Goal: Information Seeking & Learning: Learn about a topic

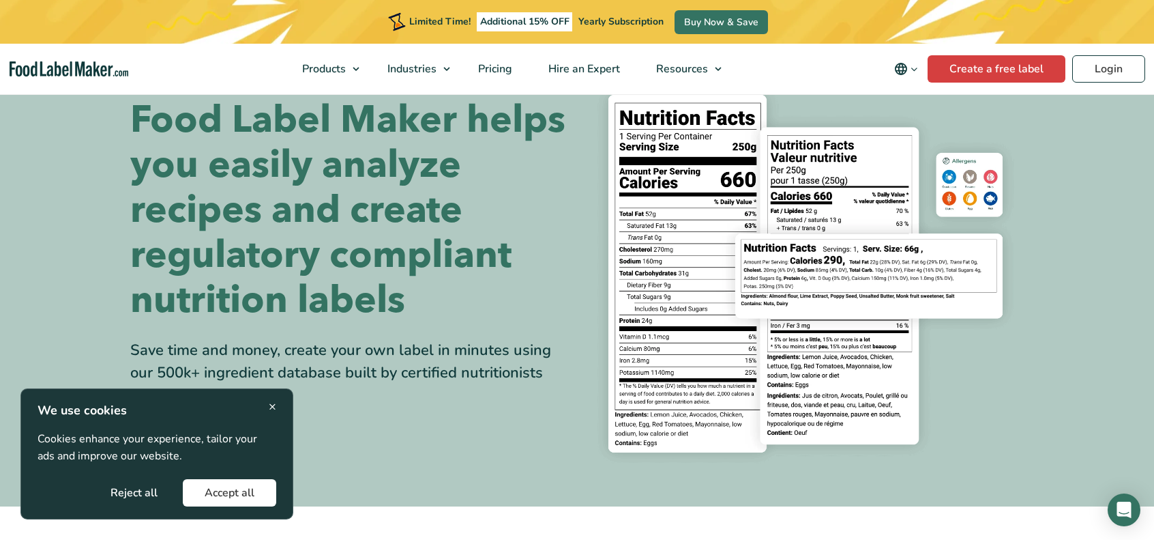
scroll to position [68, 0]
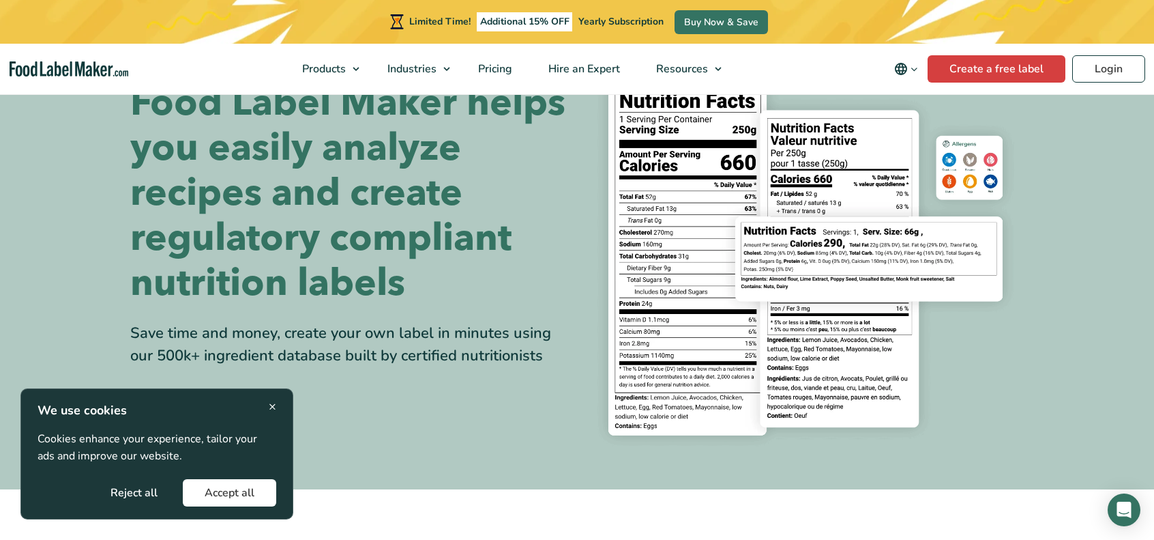
click at [216, 489] on button "Accept all" at bounding box center [229, 492] width 93 height 27
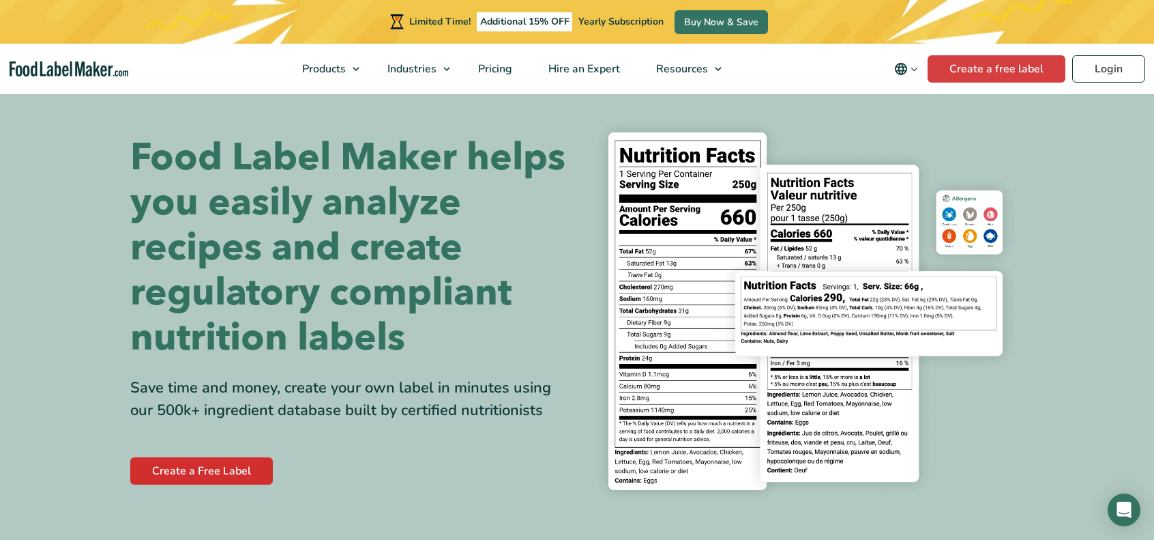
scroll to position [0, 0]
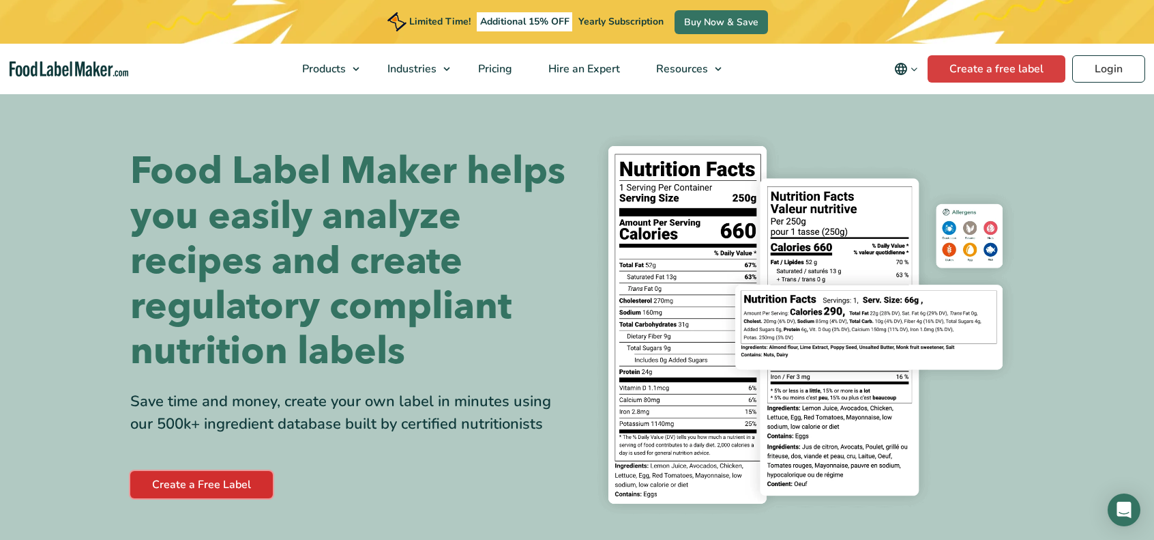
click at [213, 484] on link "Create a Free Label" at bounding box center [201, 484] width 143 height 27
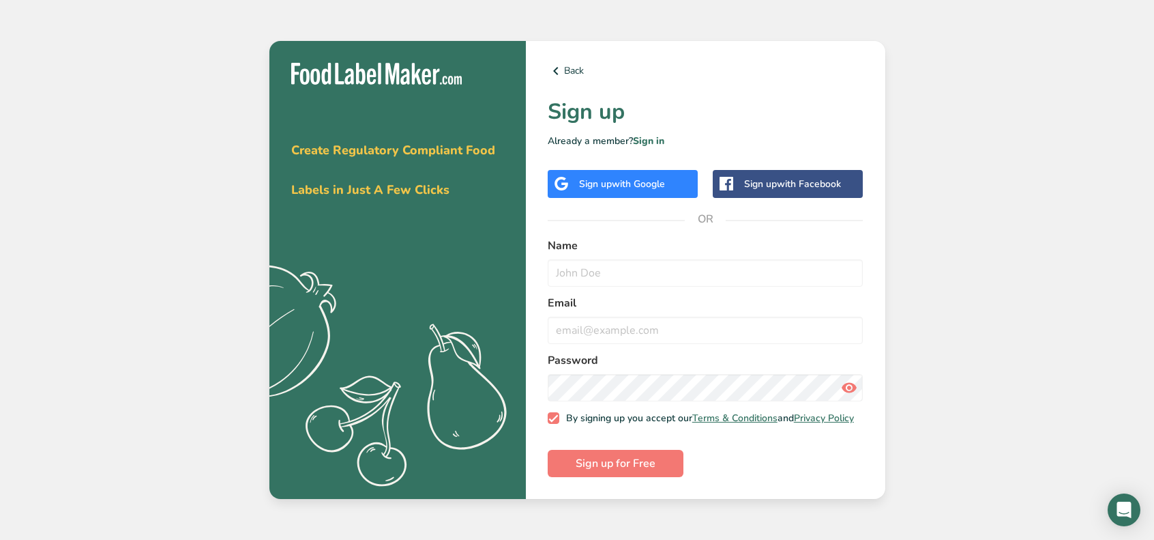
click at [918, 183] on div "Get your free trial today Create Regulatory Compliant Food Labels in Just A Few…" at bounding box center [577, 270] width 1154 height 540
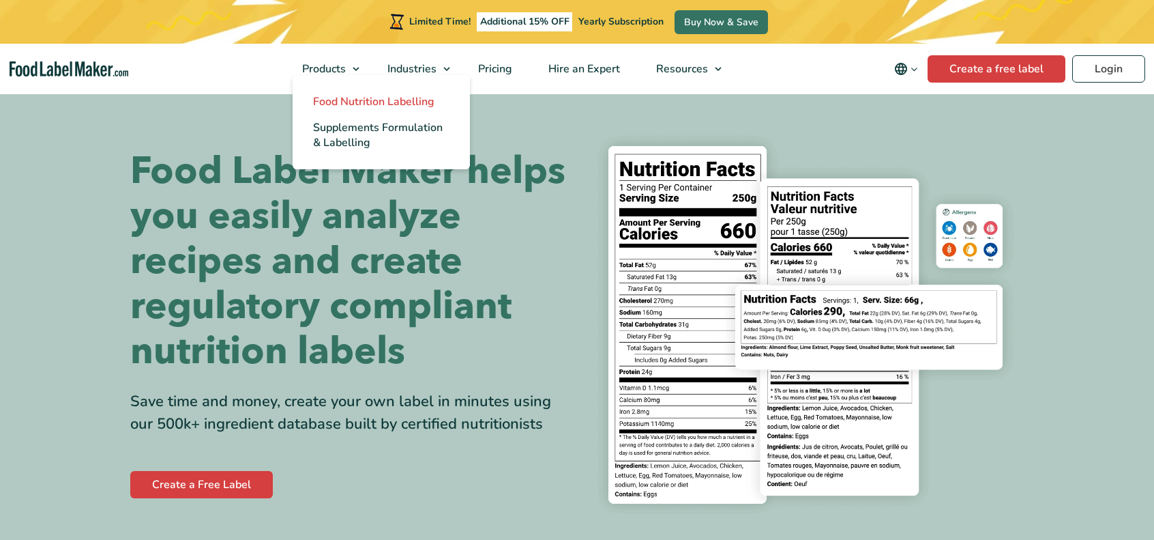
click at [345, 101] on span "Food Nutrition Labelling" at bounding box center [373, 101] width 121 height 15
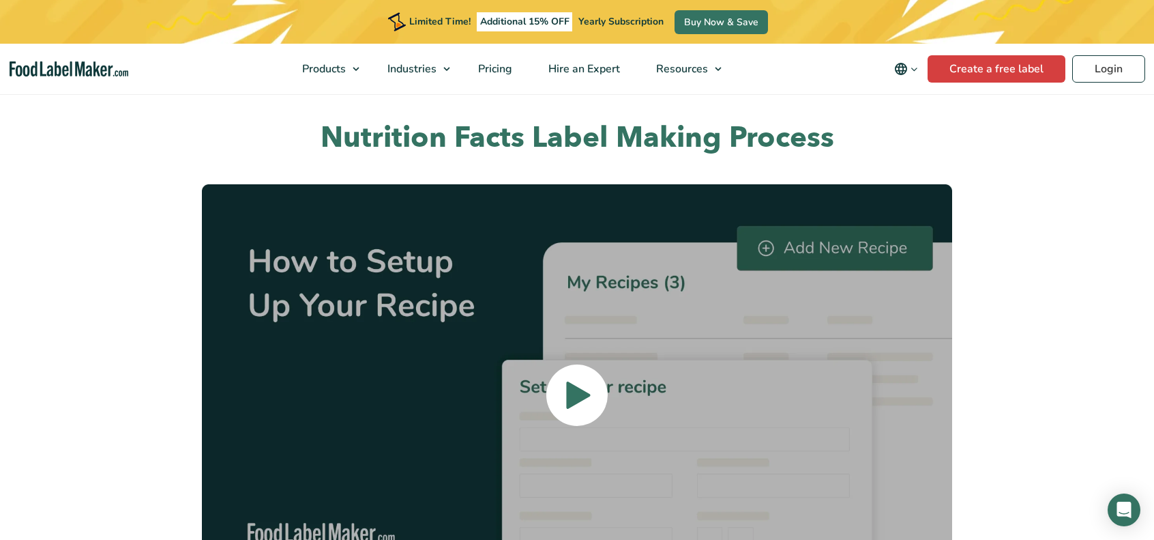
scroll to position [3070, 0]
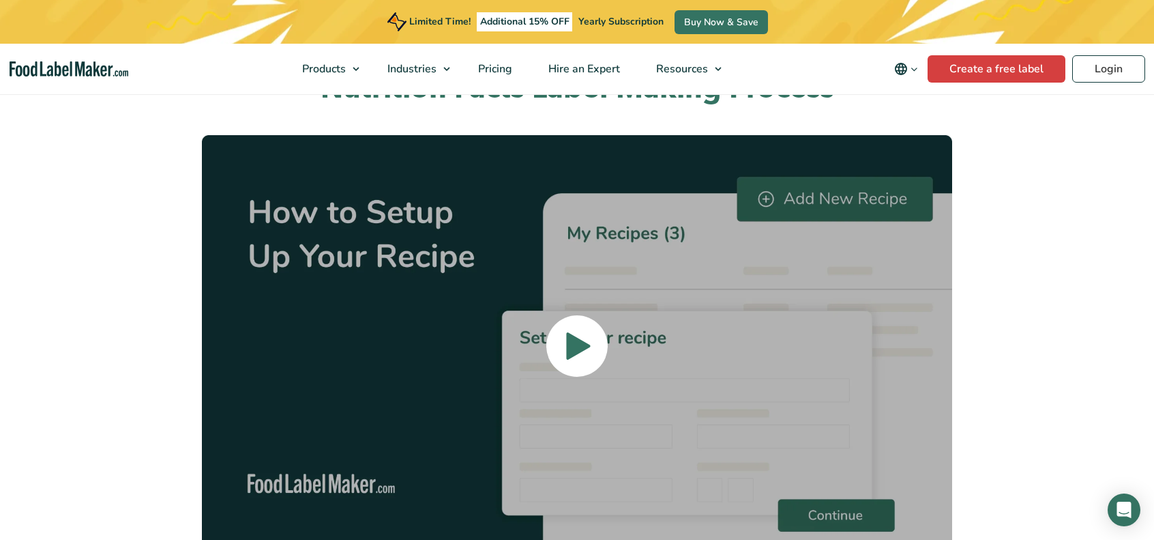
click at [580, 332] on icon at bounding box center [578, 345] width 24 height 27
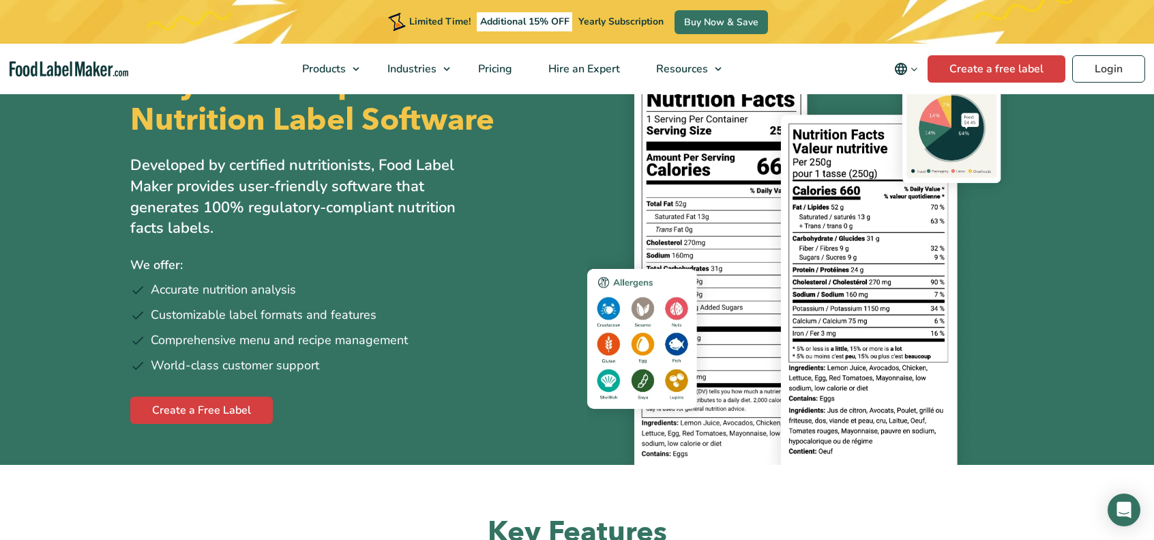
scroll to position [0, 0]
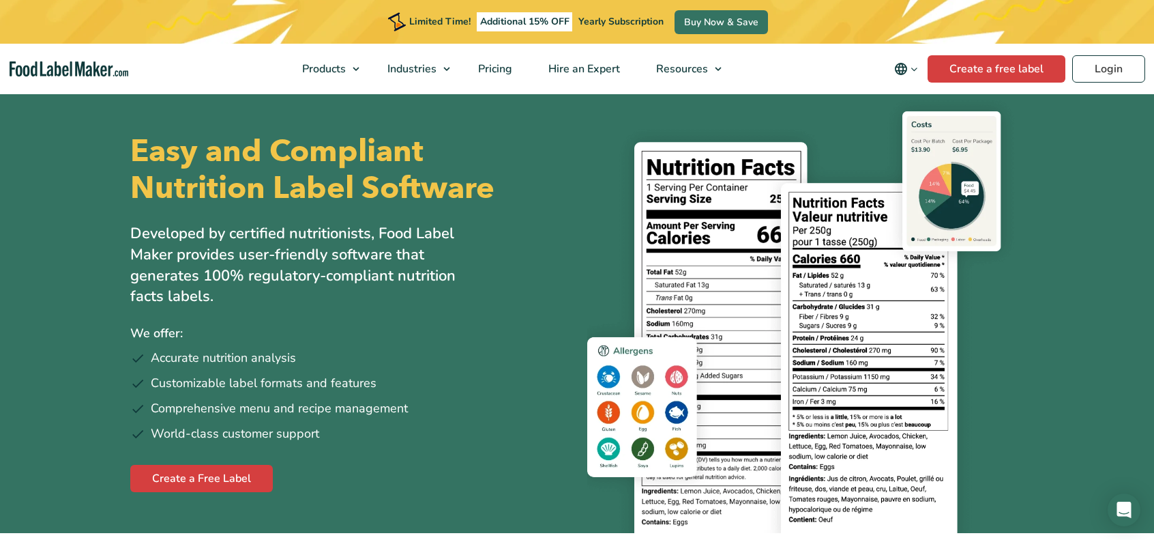
click at [599, 138] on img at bounding box center [805, 316] width 437 height 433
